Goal: Information Seeking & Learning: Learn about a topic

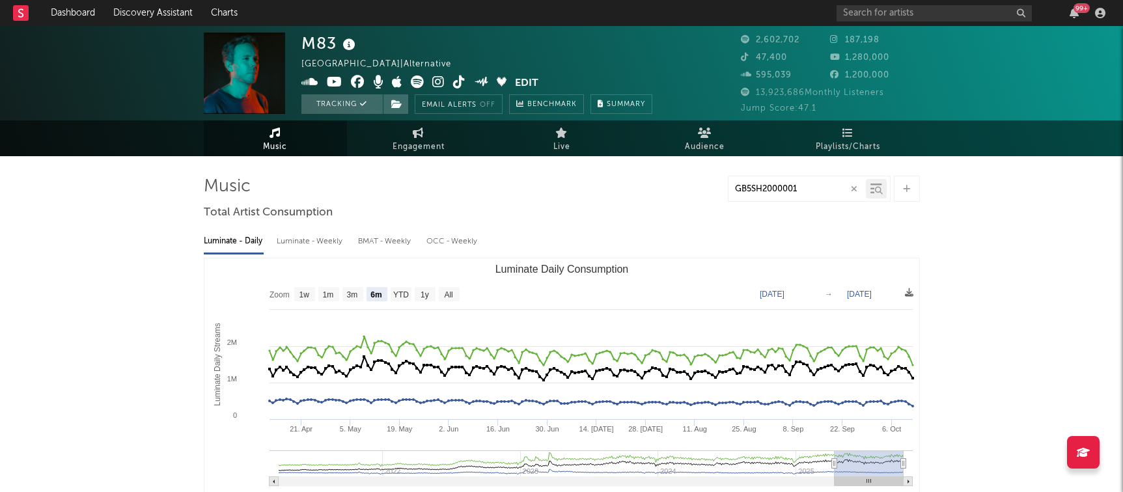
select select "6m"
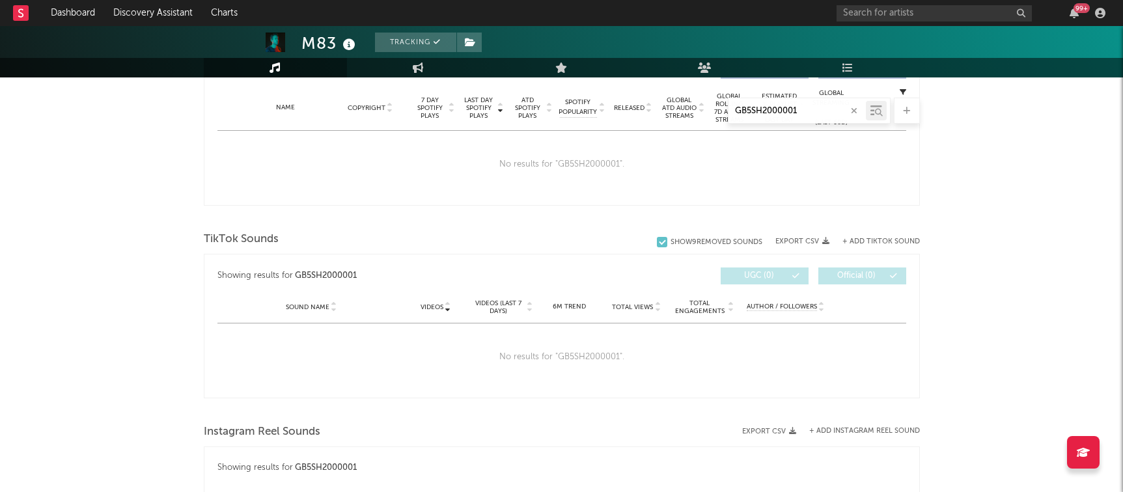
scroll to position [298, 0]
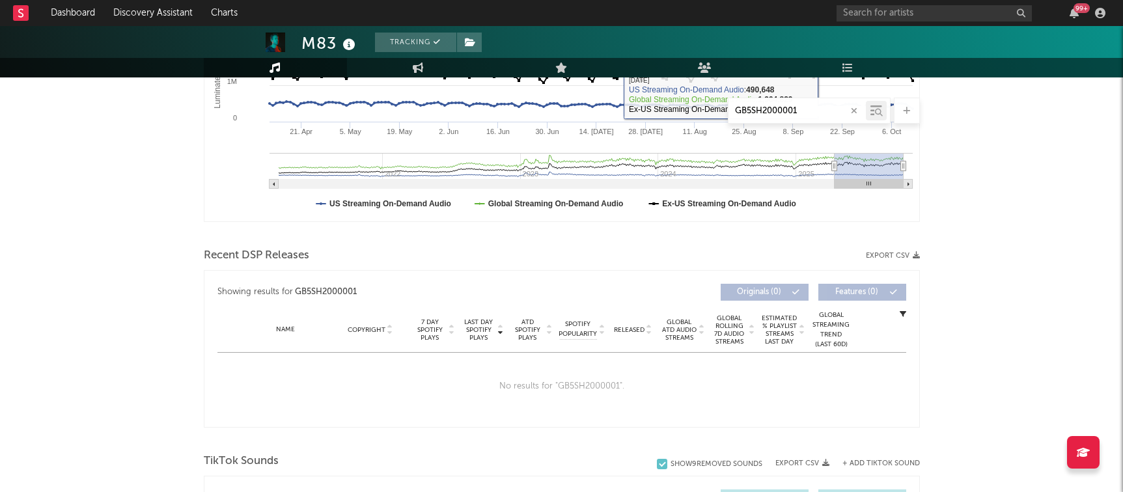
click at [818, 107] on input "GB5SH2000001" at bounding box center [796, 111] width 137 height 10
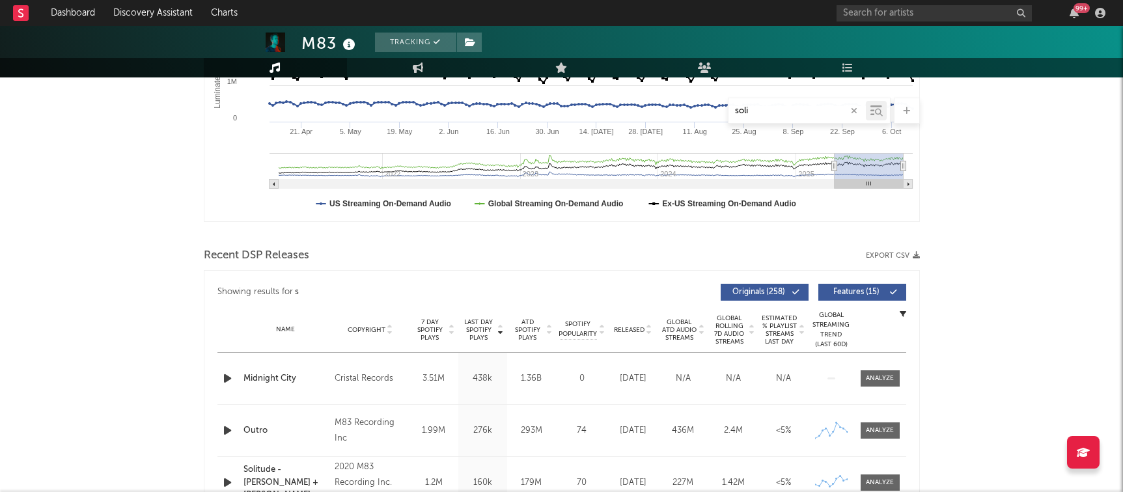
type input "solit"
select select "6m"
type input "solitud"
select select "6m"
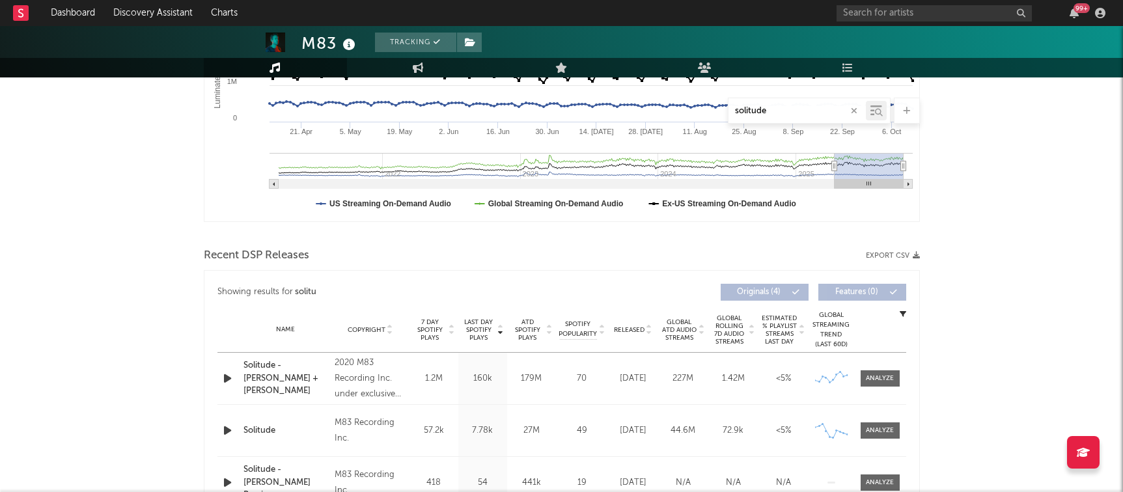
type input "solitude"
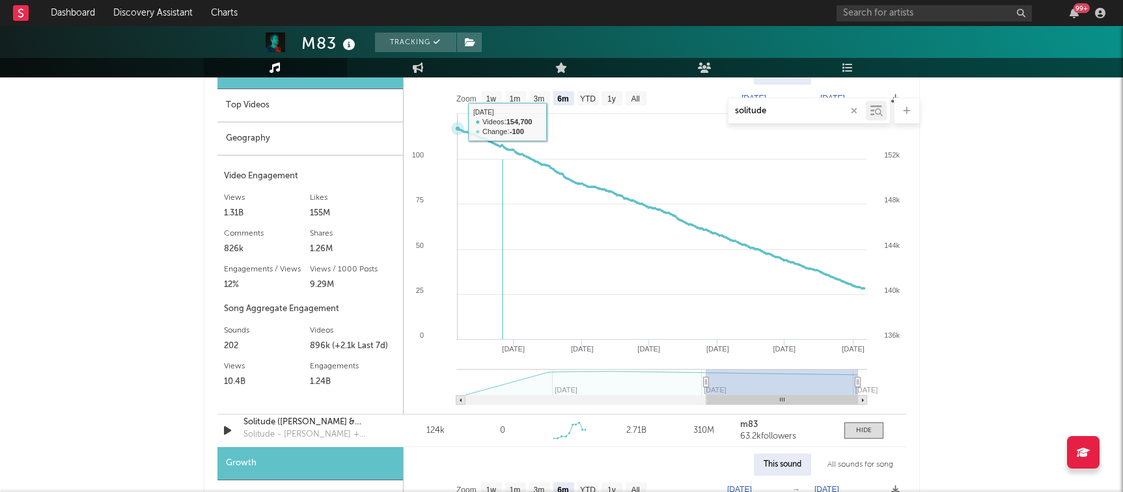
scroll to position [1066, 0]
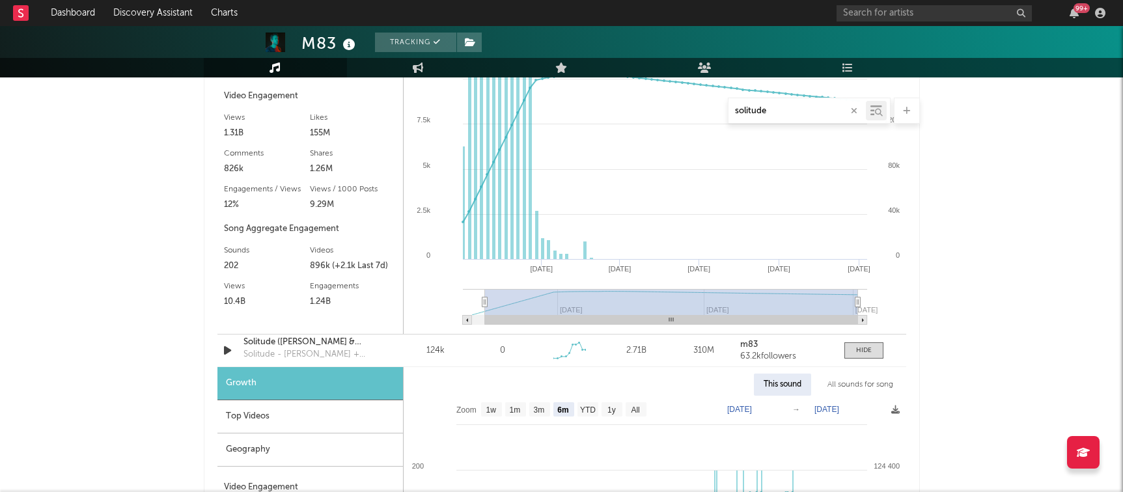
type input "[DATE]"
select select "All"
type input "[DATE]"
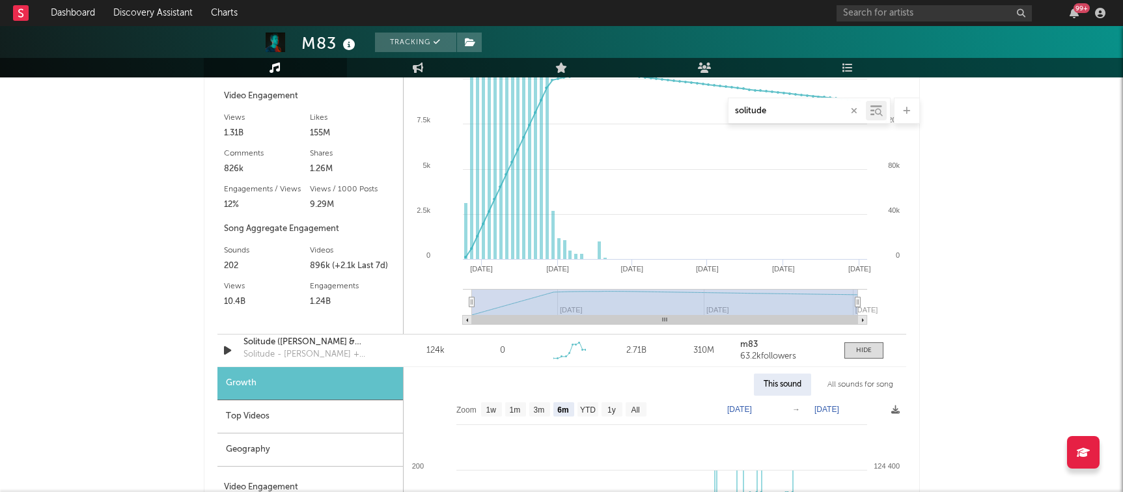
drag, startPoint x: 705, startPoint y: 303, endPoint x: 435, endPoint y: 315, distance: 270.4
click at [435, 315] on icon "Created with Highcharts 10.3.3 Jan '[DATE] Jan '[DATE] Oct '[DATE] Jan '[DATE] …" at bounding box center [655, 169] width 503 height 329
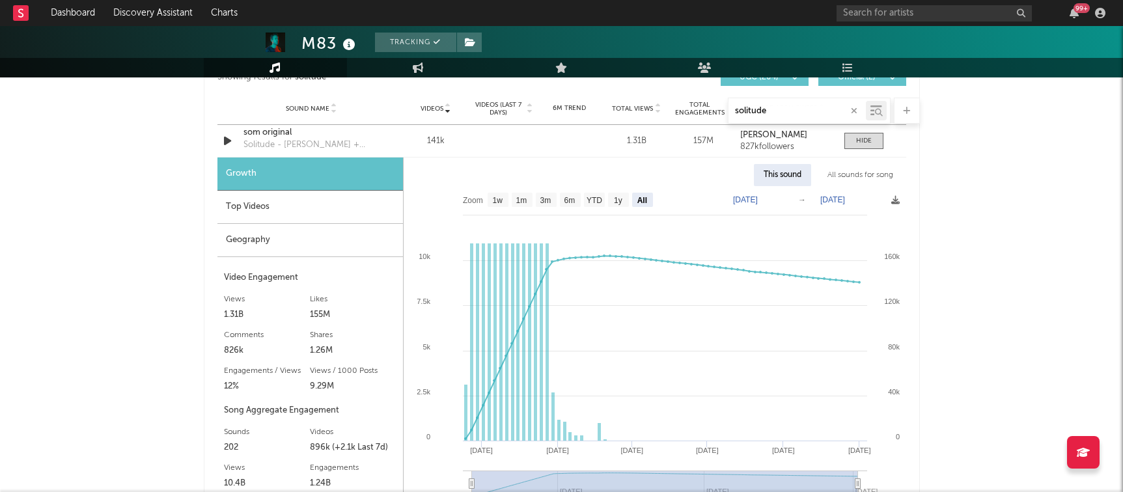
scroll to position [0, 0]
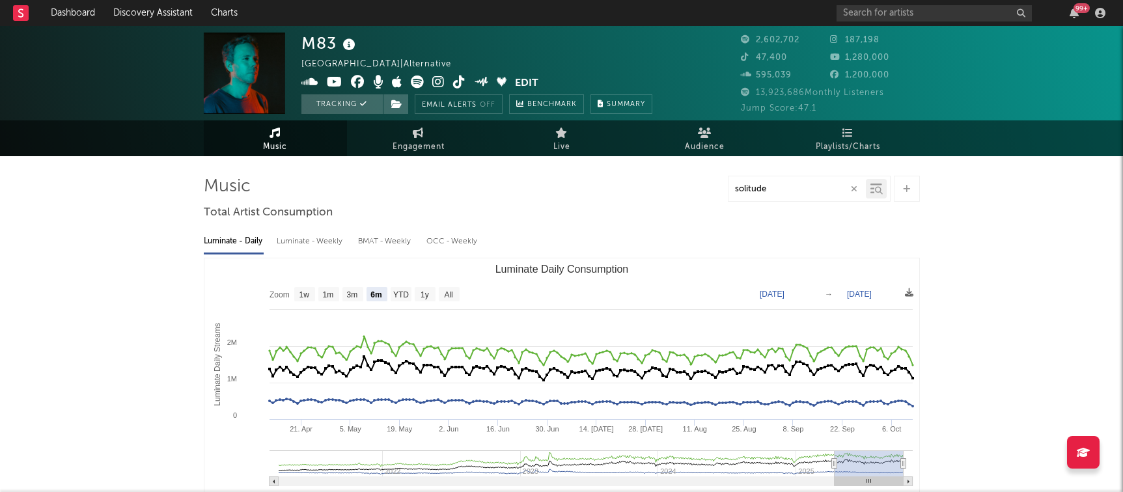
click at [429, 142] on span "Engagement" at bounding box center [419, 147] width 52 height 16
select select "1w"
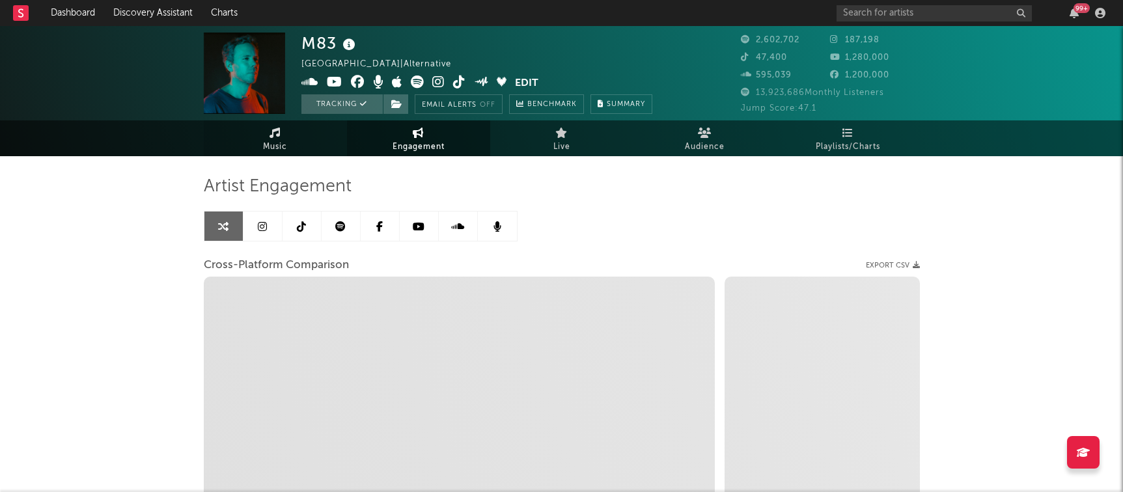
click at [273, 146] on span "Music" at bounding box center [275, 147] width 24 height 16
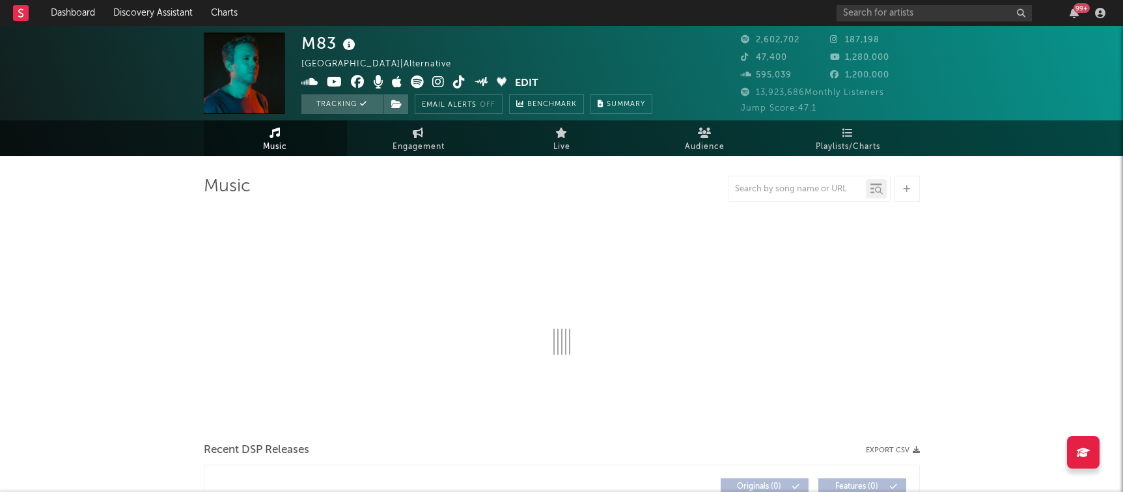
select select "6m"
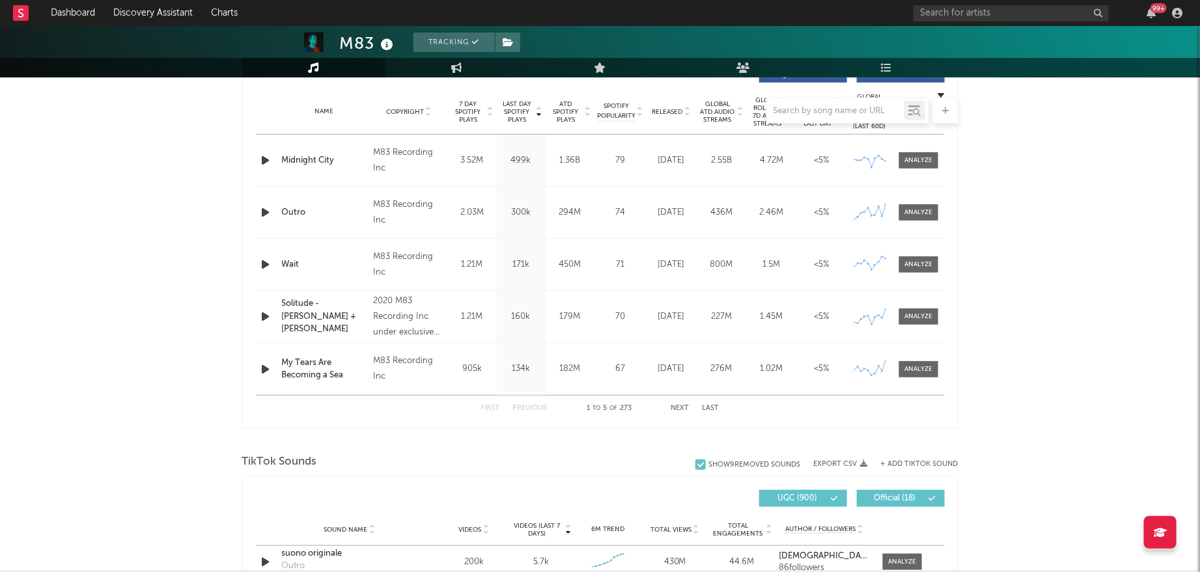
scroll to position [514, 0]
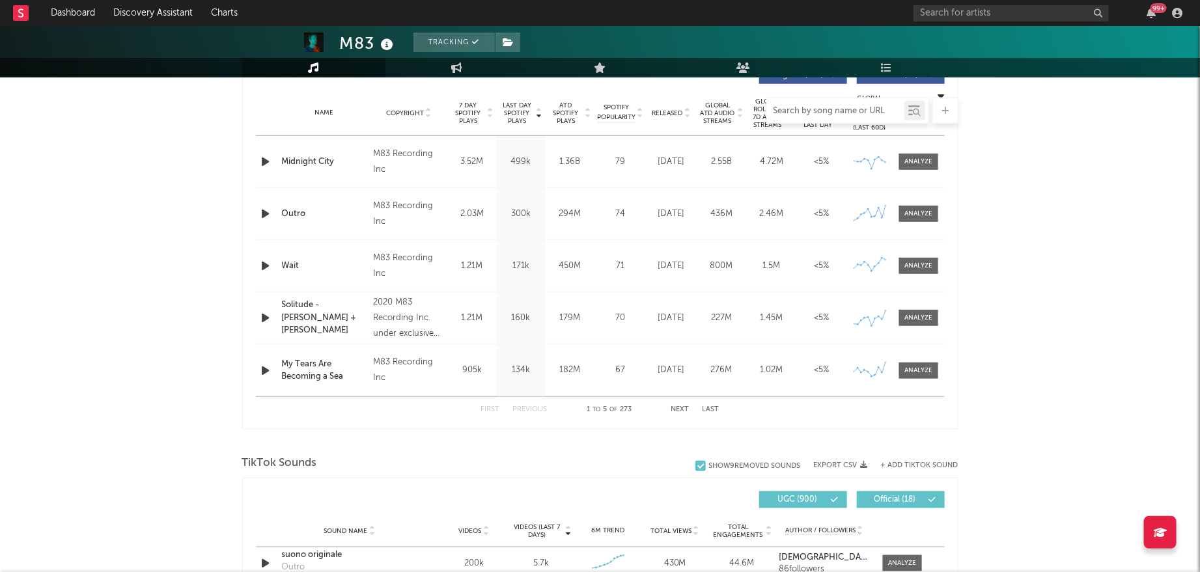
click at [846, 109] on input "text" at bounding box center [835, 111] width 137 height 10
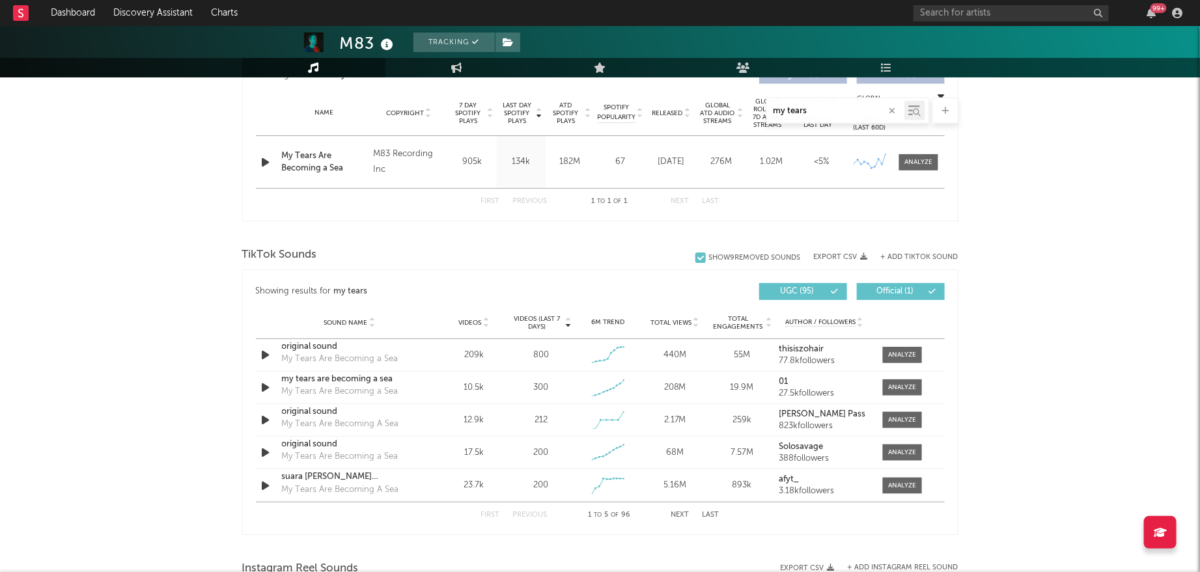
type input "my tears"
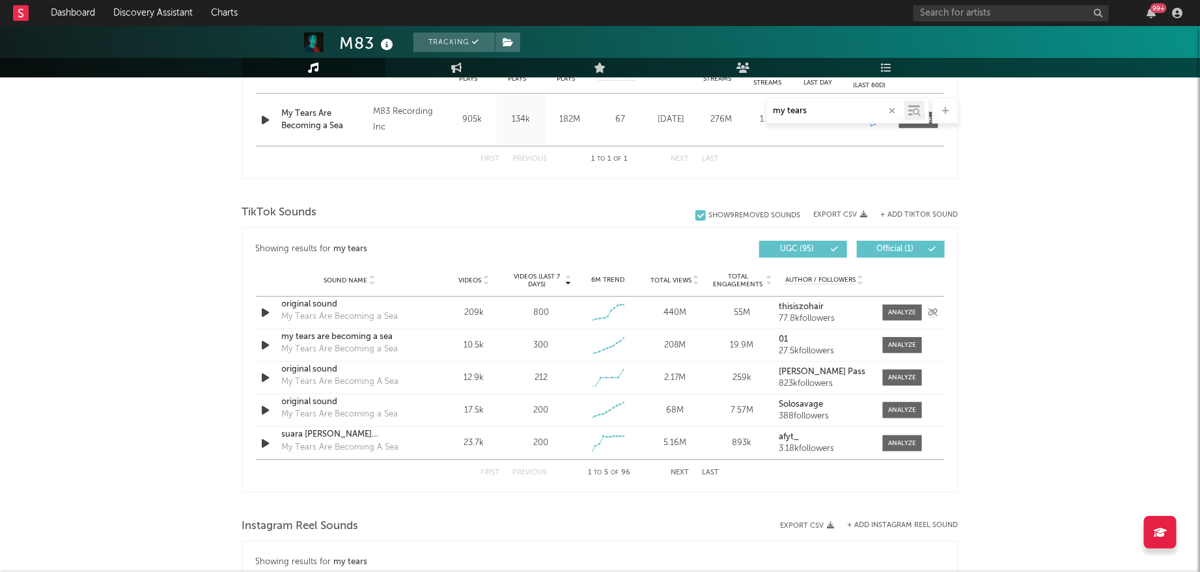
scroll to position [559, 0]
click at [893, 319] on div "Sound Name original sound My Tears Are Becoming a Sea Videos 209k Videos (last …" at bounding box center [600, 311] width 689 height 32
click at [900, 309] on div at bounding box center [902, 311] width 28 height 10
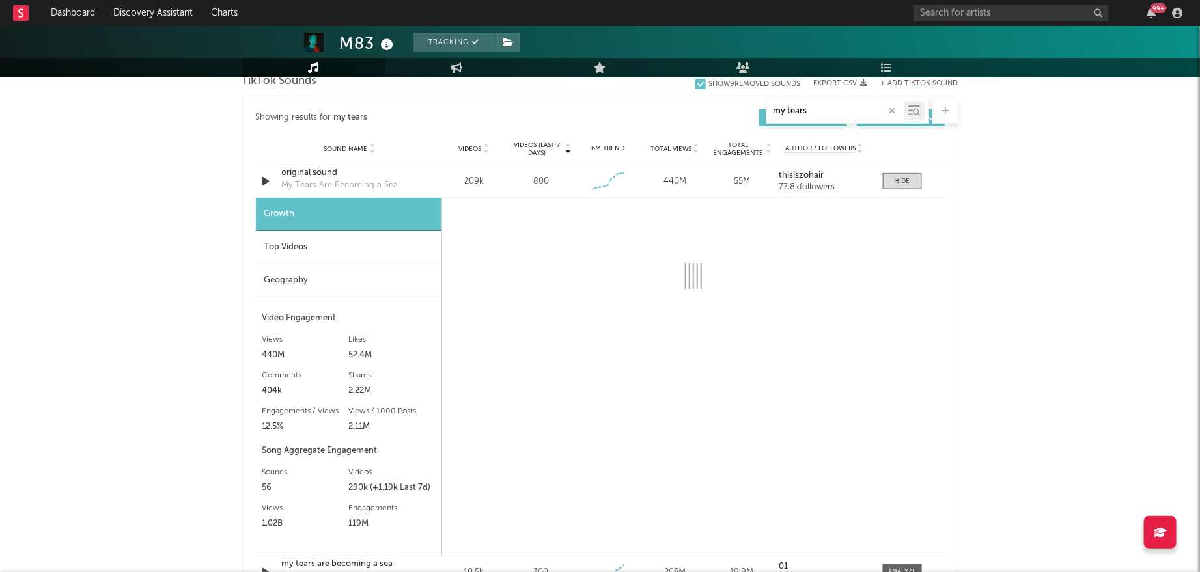
scroll to position [687, 0]
select select "6m"
